Goal: Communication & Community: Answer question/provide support

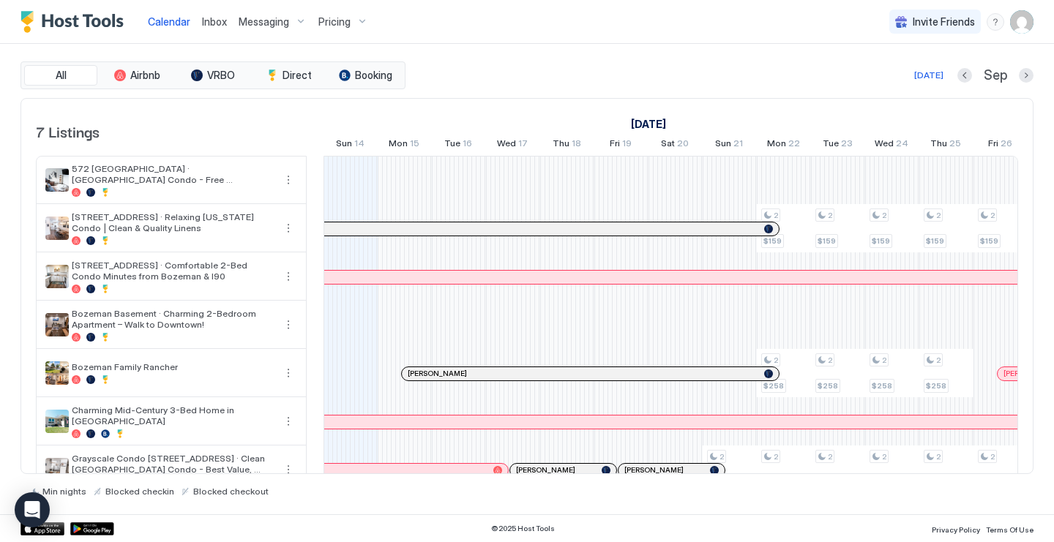
click at [211, 21] on span "Inbox" at bounding box center [214, 21] width 25 height 12
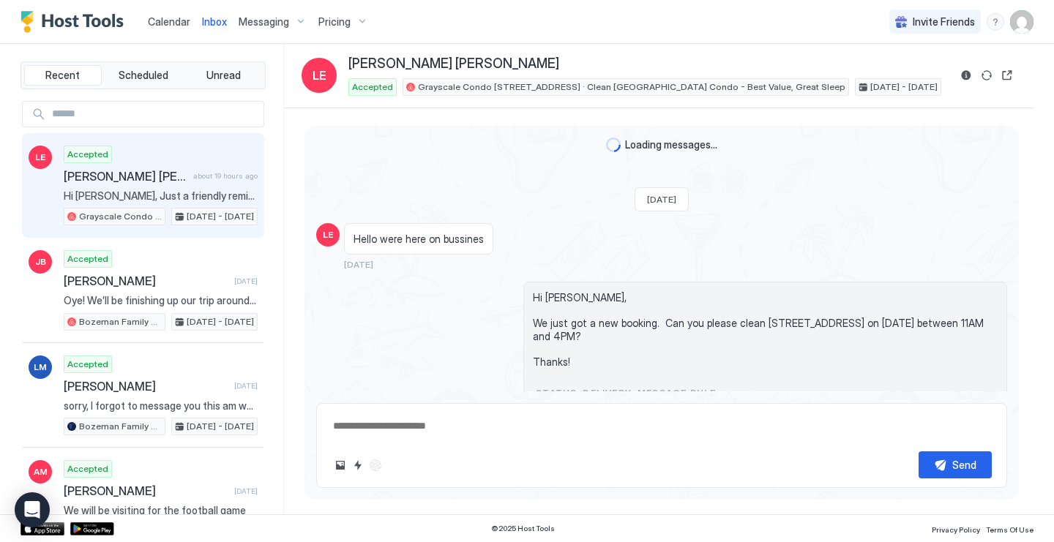
scroll to position [64, 0]
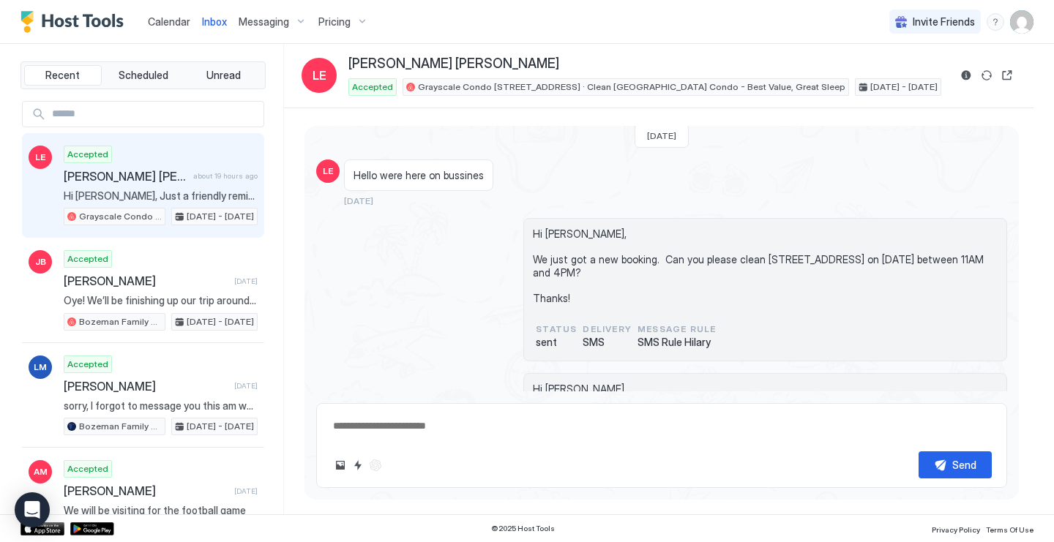
type textarea "*"
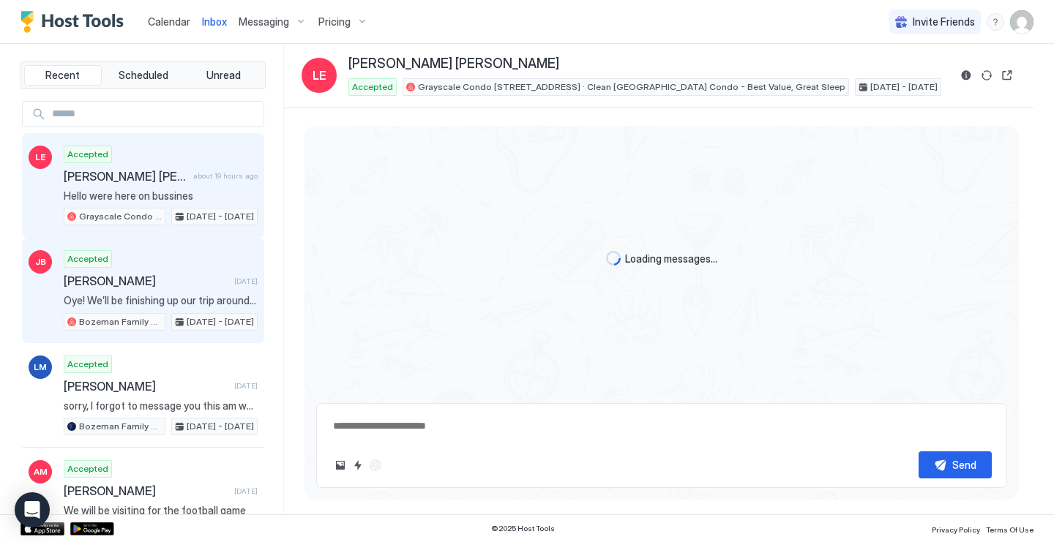
type textarea "*"
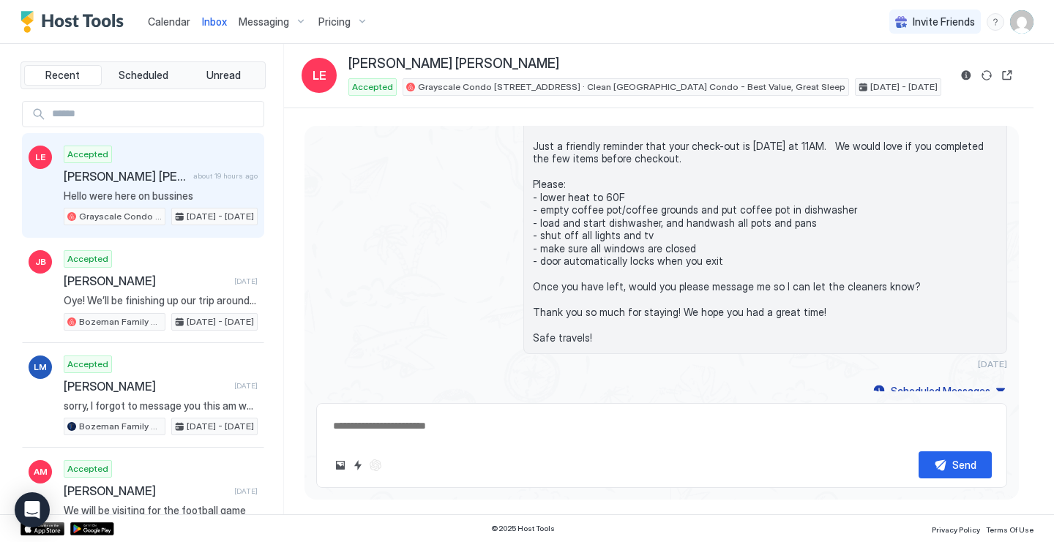
click at [176, 21] on span "Calendar" at bounding box center [169, 21] width 42 height 12
